Goal: Navigation & Orientation: Find specific page/section

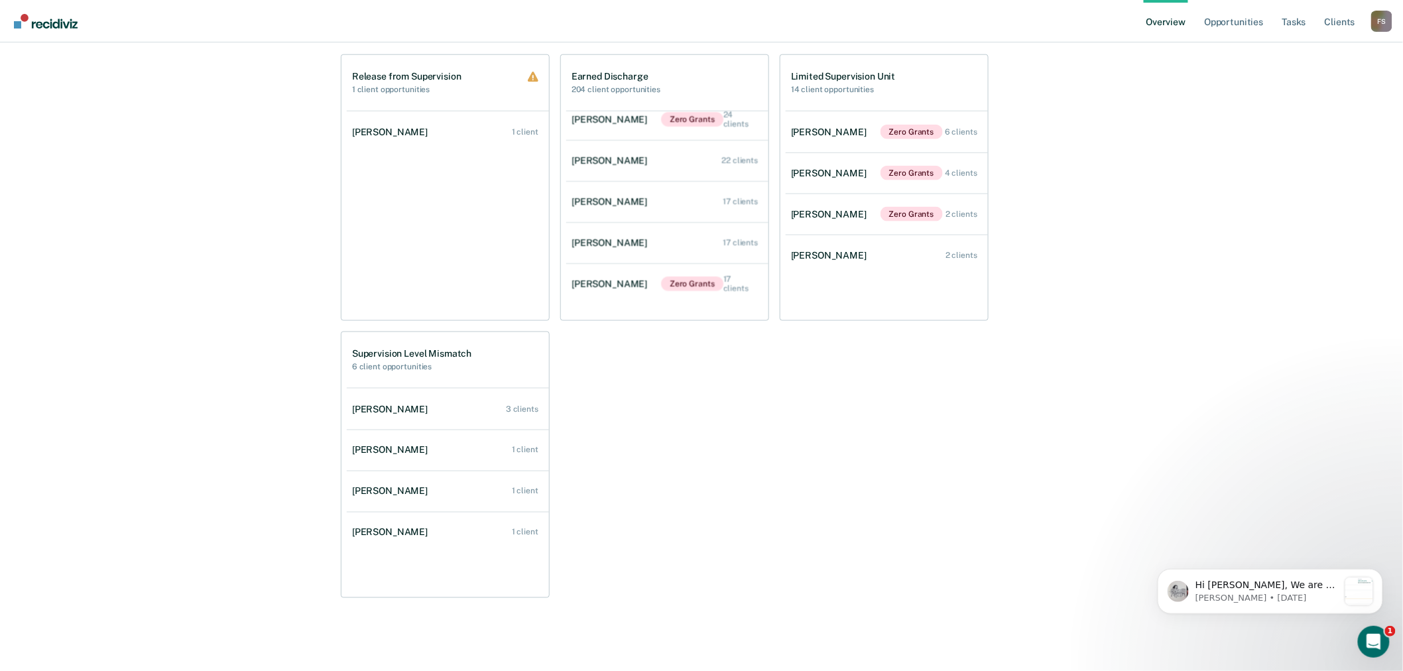
scroll to position [630, 0]
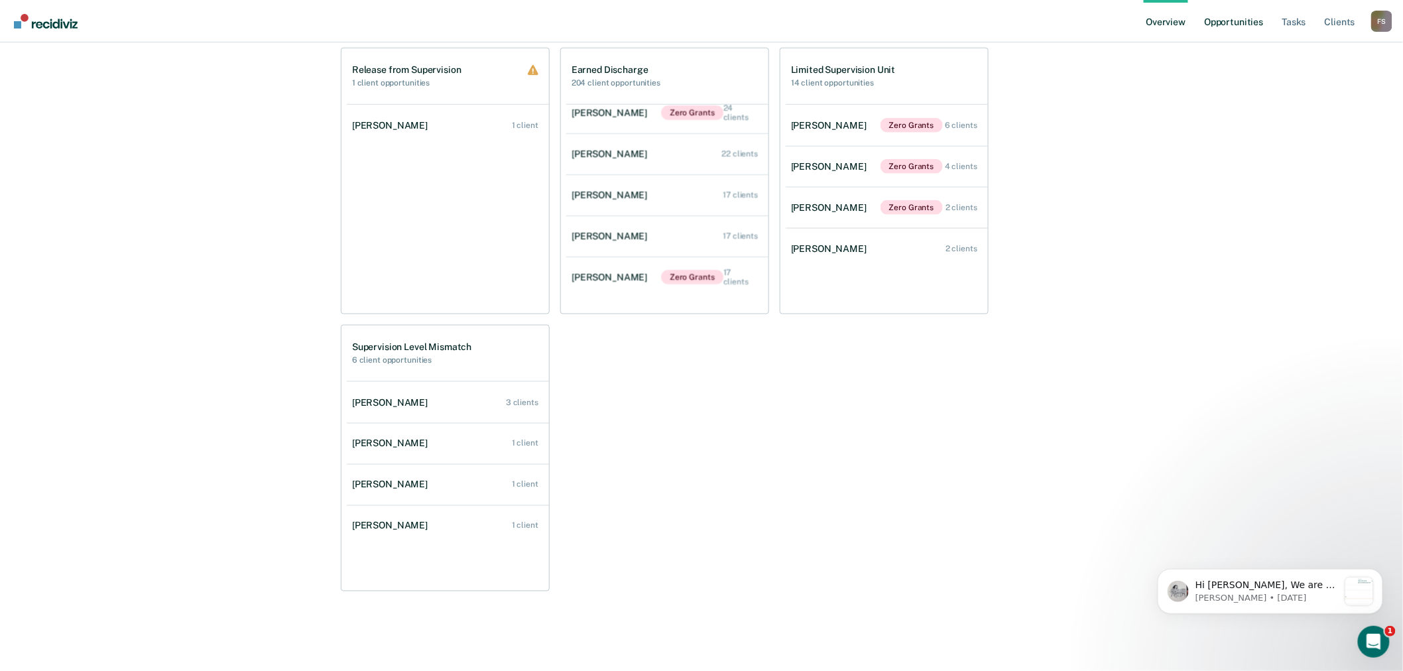
click at [1229, 23] on link "Opportunities" at bounding box center [1233, 21] width 64 height 42
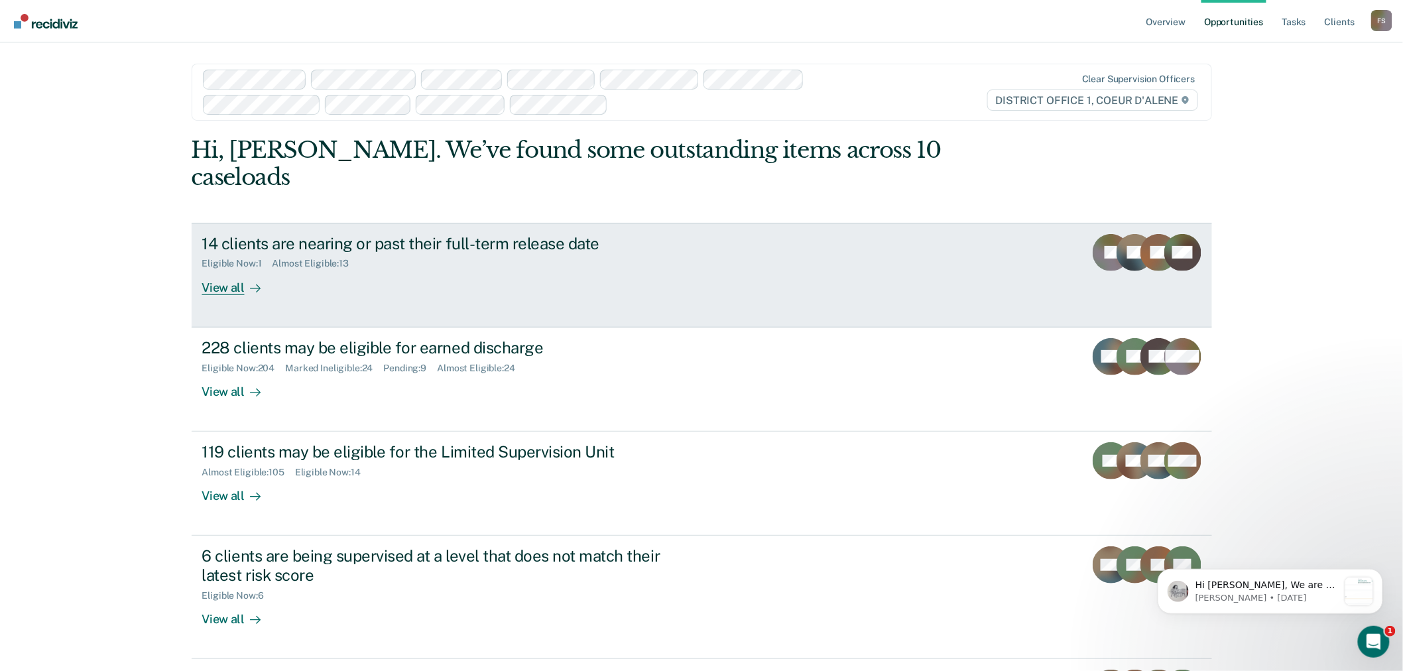
click at [232, 269] on div "View all" at bounding box center [239, 282] width 74 height 26
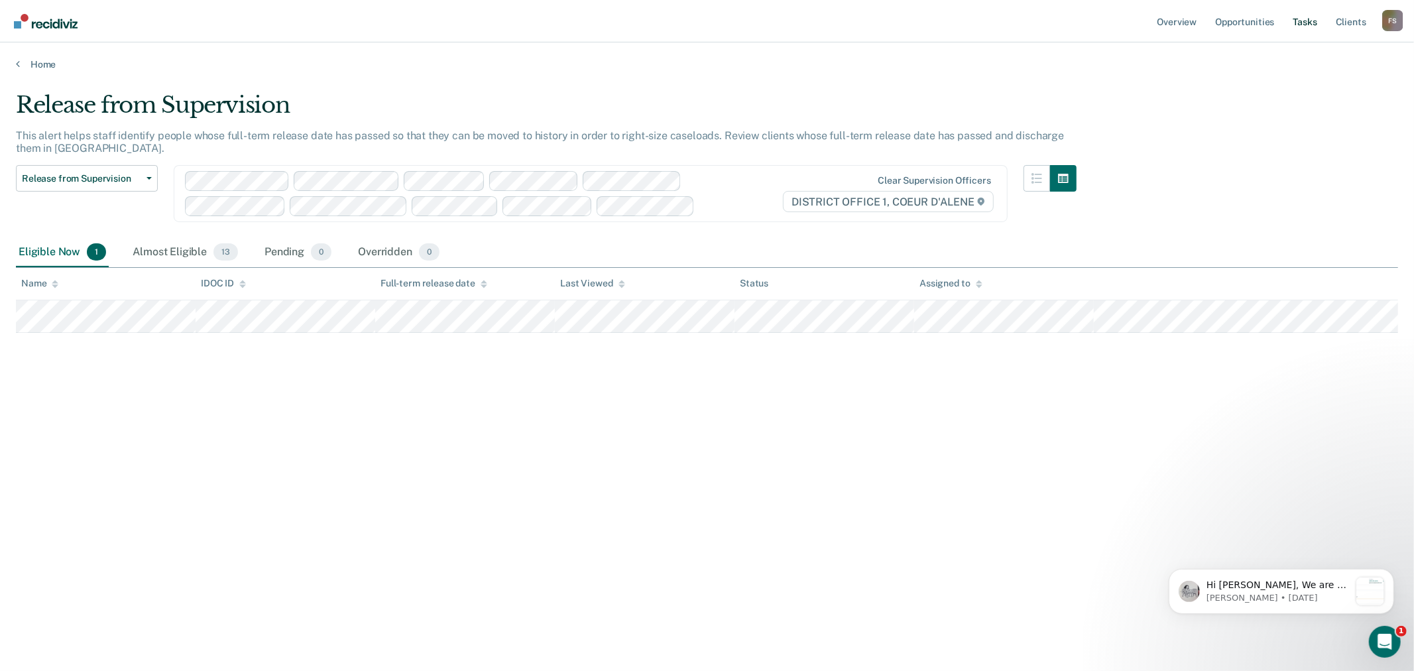
click at [1303, 21] on link "Tasks" at bounding box center [1305, 21] width 29 height 42
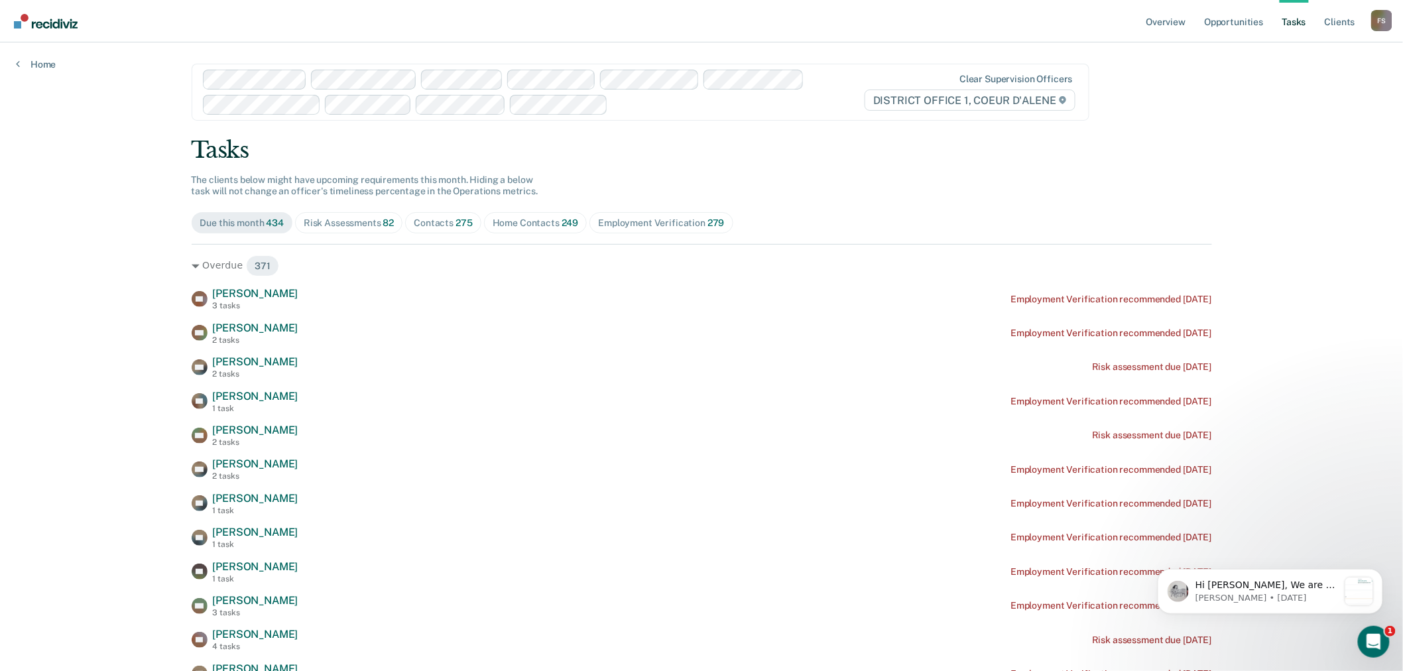
click at [445, 223] on div "Contacts 275" at bounding box center [443, 222] width 58 height 11
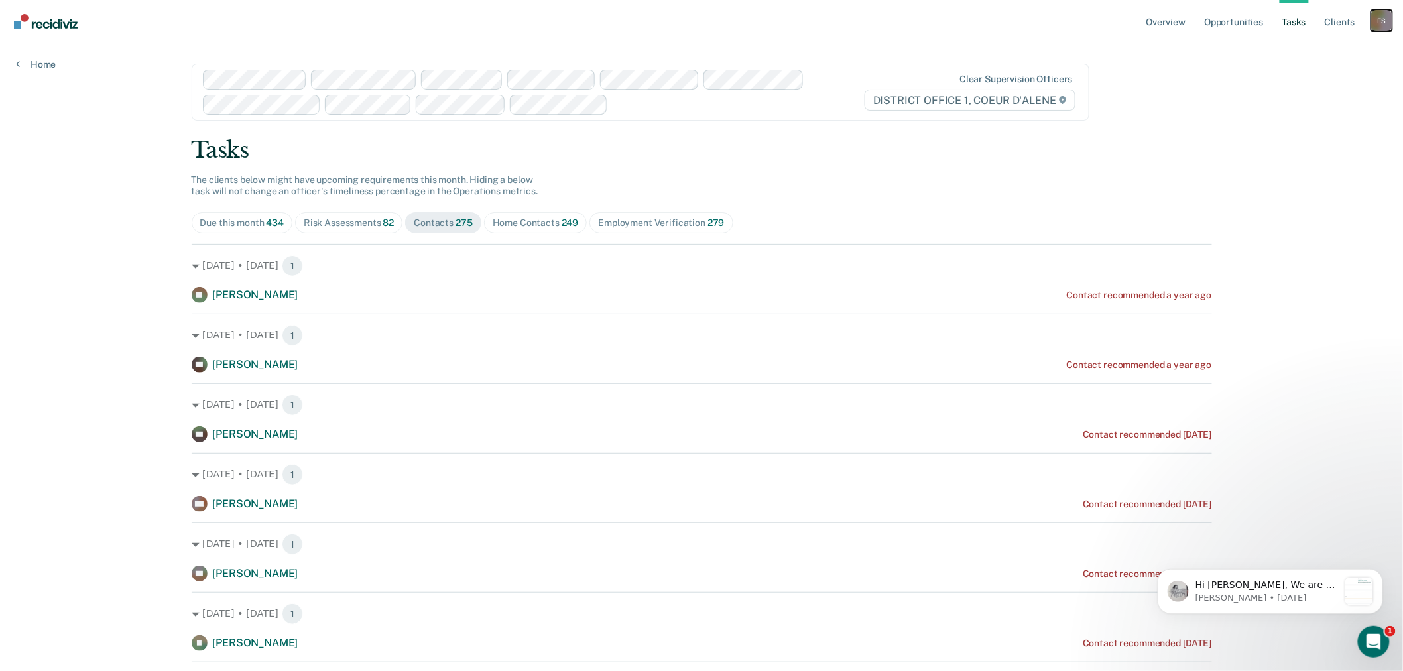
click at [1378, 23] on div "F S" at bounding box center [1381, 20] width 21 height 21
click at [1315, 82] on link "Go to Operations" at bounding box center [1328, 87] width 107 height 11
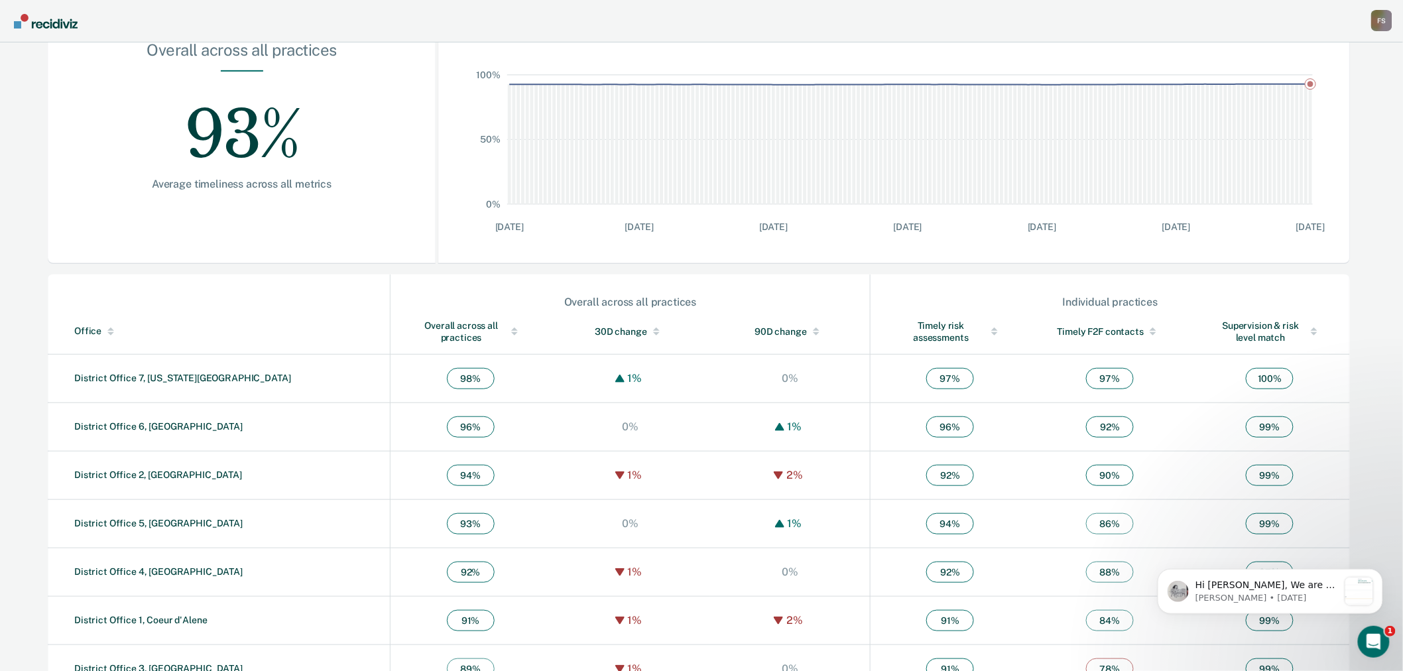
scroll to position [253, 0]
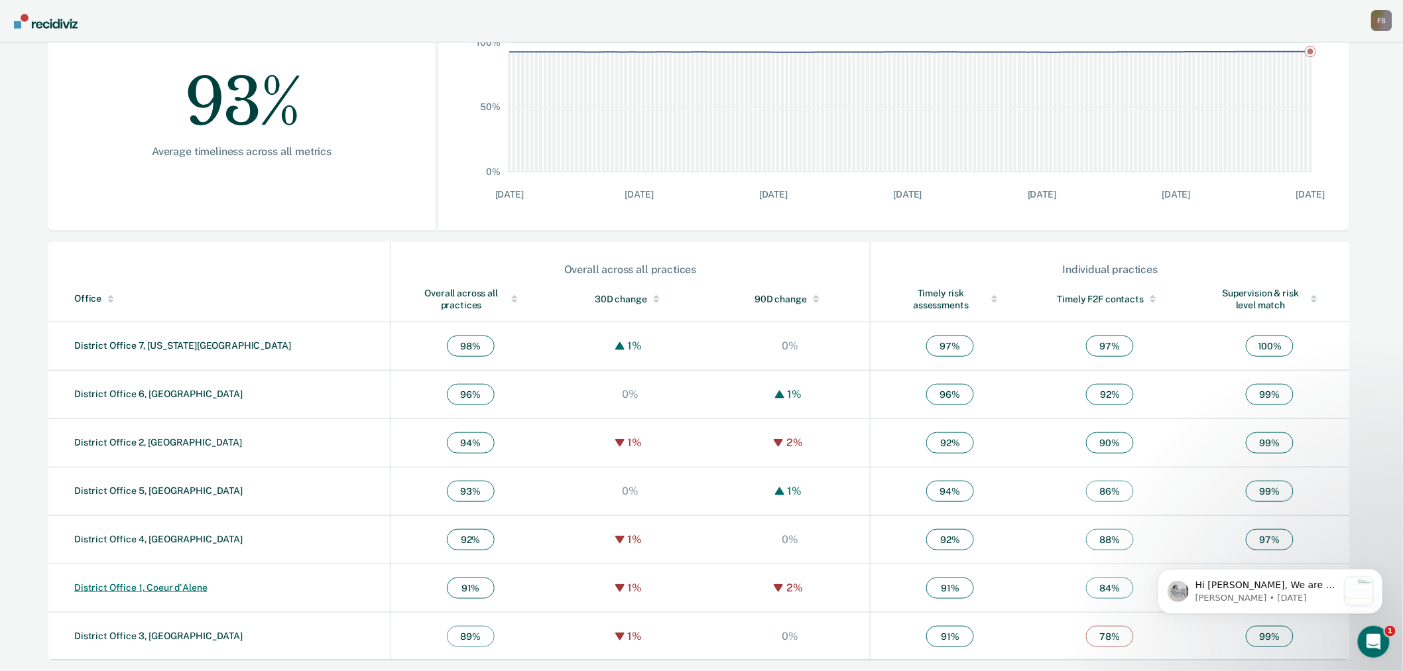
click at [164, 587] on link "District Office 1, Coeur d'Alene" at bounding box center [140, 587] width 133 height 11
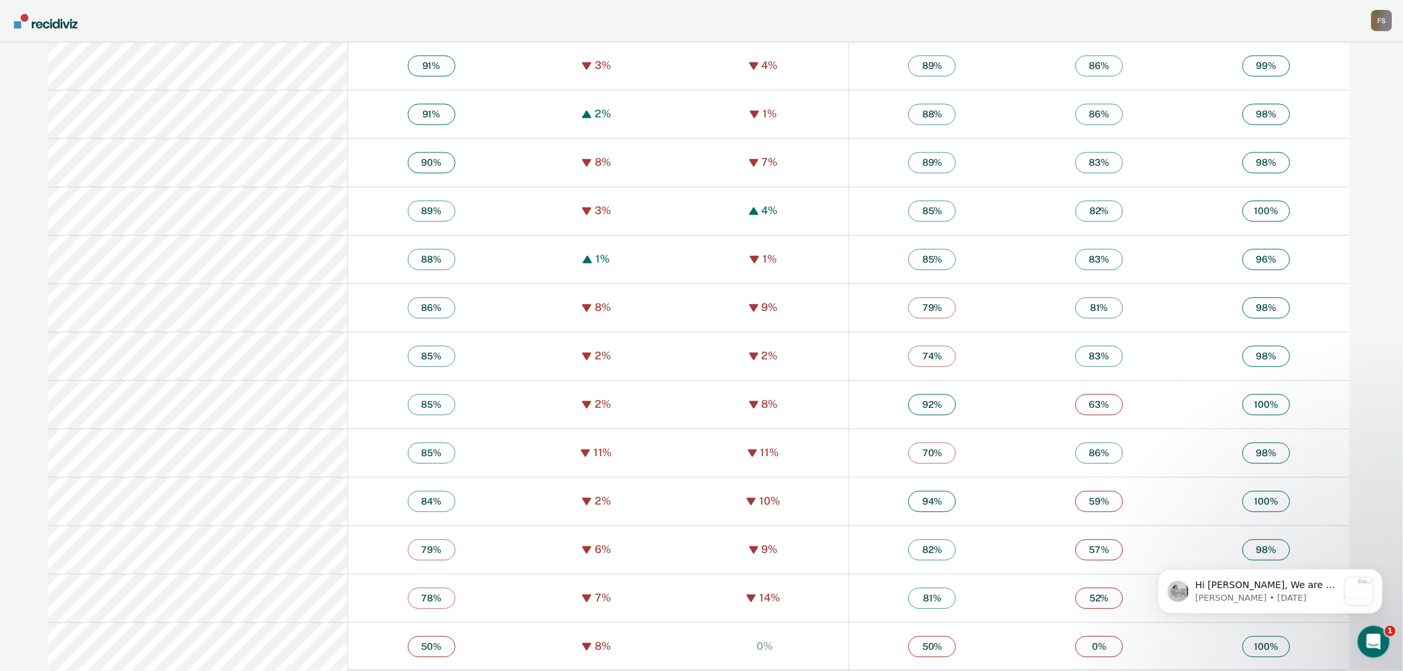
scroll to position [1125, 0]
